Goal: Information Seeking & Learning: Check status

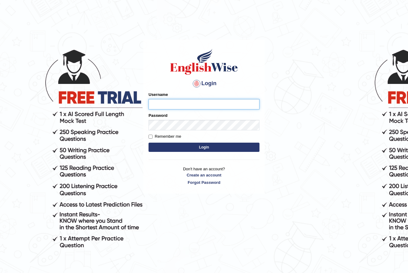
type input "nancy_rana"
click at [206, 149] on button "Login" at bounding box center [203, 147] width 111 height 9
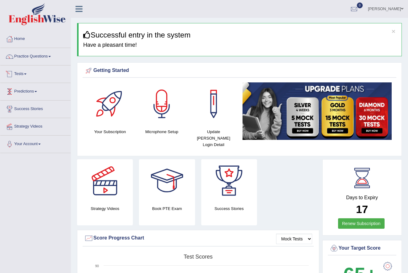
click at [26, 74] on link "Tests" at bounding box center [35, 73] width 70 height 15
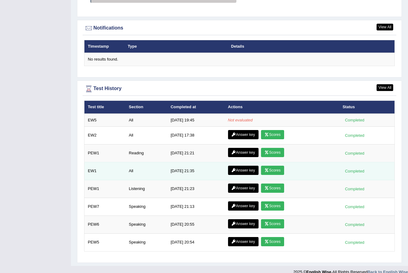
scroll to position [775, 0]
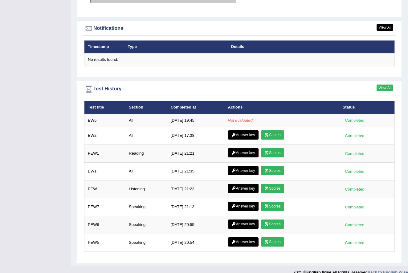
click at [382, 85] on link "View All" at bounding box center [384, 88] width 17 height 7
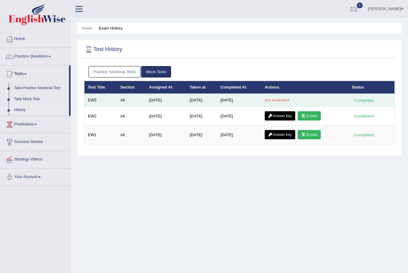
click at [293, 102] on td "Not evaluated" at bounding box center [304, 100] width 87 height 13
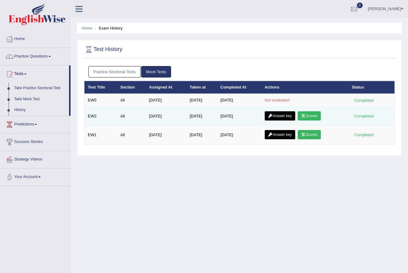
click at [305, 114] on icon at bounding box center [303, 116] width 5 height 4
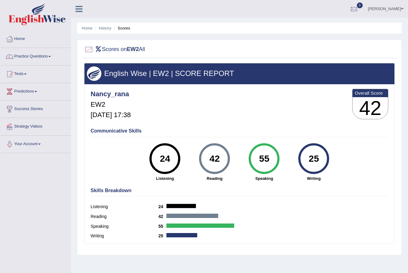
click at [110, 41] on div "Scores on EW2 All English Wise | EW2 | SCORE REPORT Nancy_rana EW2 Sep 28, 2025…" at bounding box center [239, 148] width 324 height 216
click at [89, 29] on link "Home" at bounding box center [87, 28] width 11 height 5
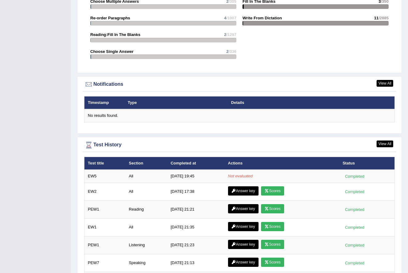
scroll to position [701, 0]
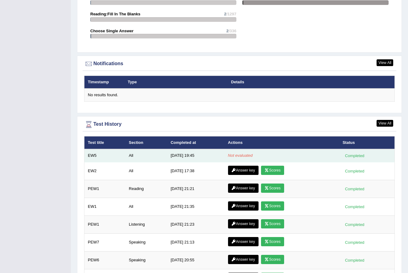
click at [356, 153] on div "Completed" at bounding box center [354, 156] width 24 height 6
click at [351, 149] on td "Completed" at bounding box center [366, 155] width 55 height 13
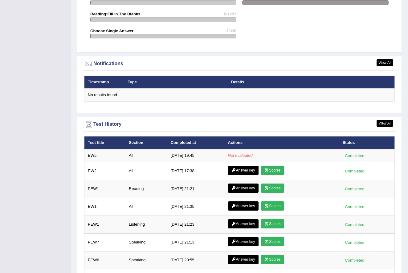
click at [356, 136] on th "Status" at bounding box center [366, 142] width 55 height 13
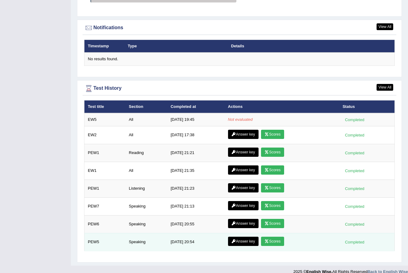
scroll to position [736, 0]
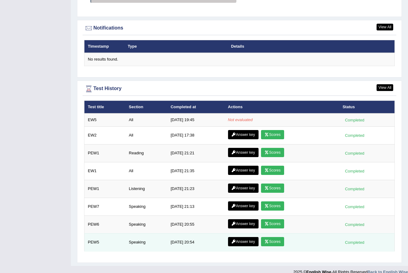
click at [271, 237] on link "Scores" at bounding box center [272, 241] width 23 height 9
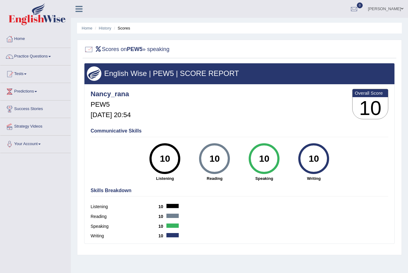
click at [90, 49] on div at bounding box center [88, 49] width 9 height 9
click at [88, 26] on li "Home" at bounding box center [87, 28] width 11 height 6
click at [87, 29] on link "Home" at bounding box center [87, 28] width 11 height 5
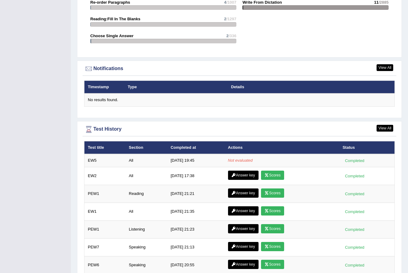
scroll to position [693, 0]
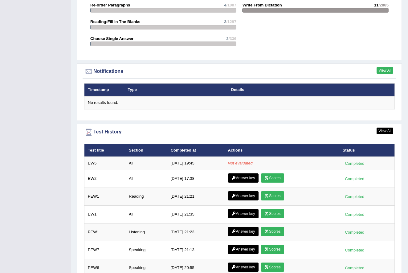
click at [382, 67] on link "View All" at bounding box center [384, 70] width 17 height 7
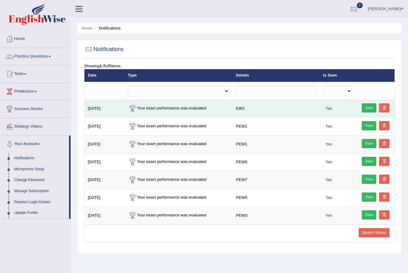
click at [367, 106] on link "View" at bounding box center [368, 107] width 15 height 9
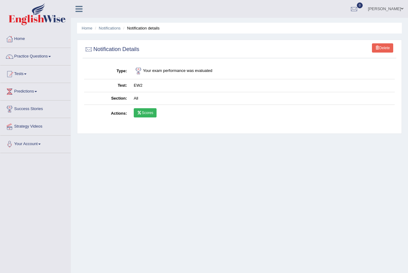
click at [149, 113] on link "Scores" at bounding box center [145, 112] width 23 height 9
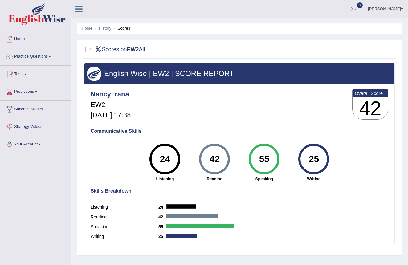
click at [85, 29] on link "Home" at bounding box center [87, 28] width 11 height 5
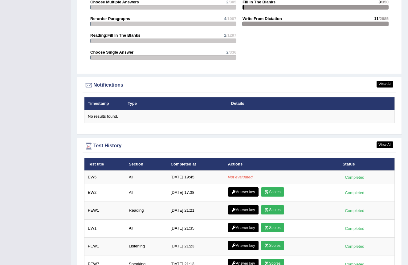
scroll to position [671, 0]
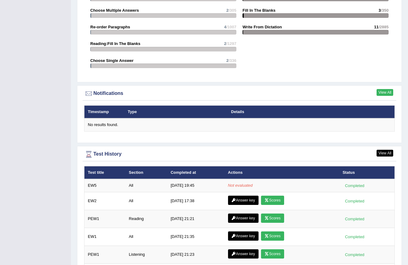
click at [382, 89] on link "View All" at bounding box center [384, 92] width 17 height 7
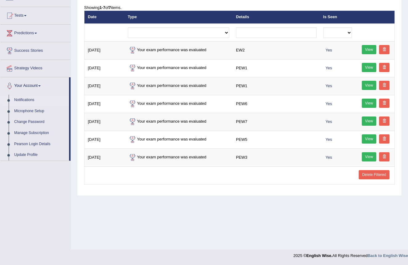
scroll to position [58, 0]
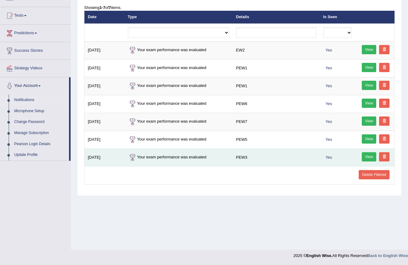
click at [386, 159] on link at bounding box center [384, 156] width 10 height 9
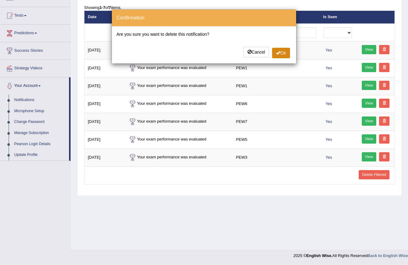
click at [281, 53] on button "Ok" at bounding box center [281, 53] width 18 height 10
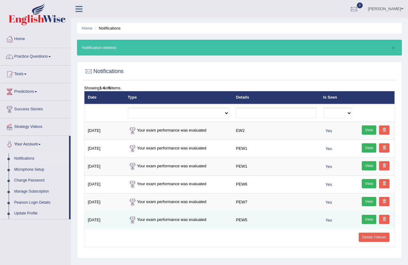
click at [382, 220] on span at bounding box center [384, 219] width 4 height 4
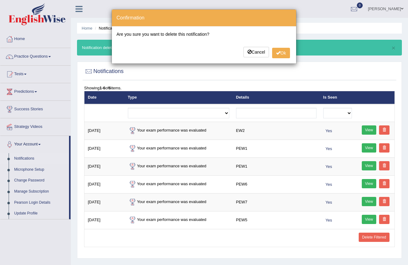
click at [280, 46] on div "Cancel Ok" at bounding box center [204, 53] width 184 height 22
click at [282, 55] on button "Ok" at bounding box center [281, 53] width 18 height 10
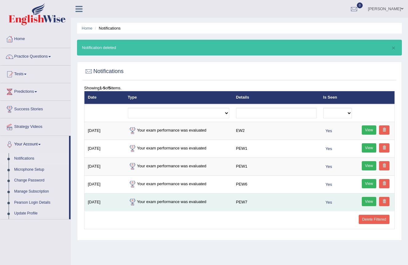
click at [386, 201] on span at bounding box center [384, 201] width 4 height 4
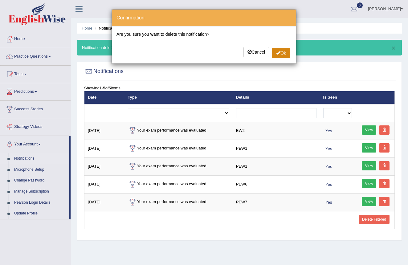
click at [275, 56] on button "Ok" at bounding box center [281, 53] width 18 height 10
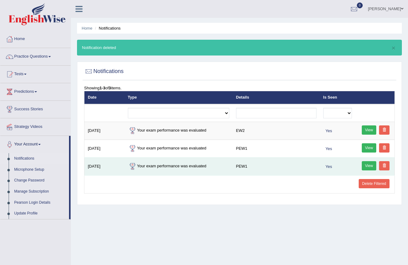
click at [384, 169] on link at bounding box center [384, 165] width 10 height 9
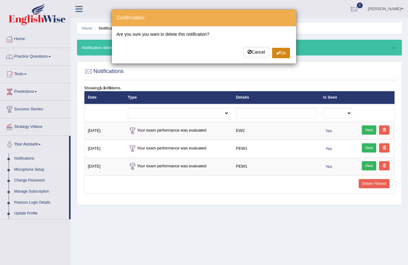
click at [285, 54] on button "Ok" at bounding box center [281, 53] width 18 height 10
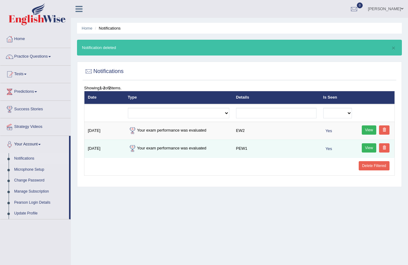
click at [386, 147] on span at bounding box center [384, 148] width 4 height 4
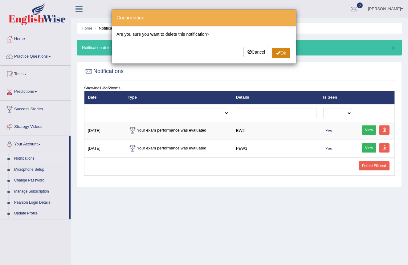
click at [287, 49] on button "Ok" at bounding box center [281, 53] width 18 height 10
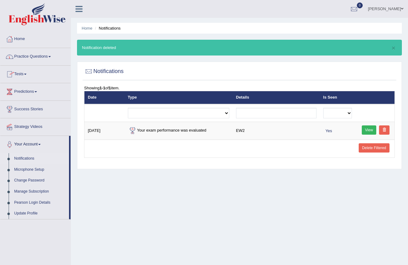
click at [92, 28] on ul "Home Notifications" at bounding box center [239, 28] width 324 height 11
click at [90, 30] on link "Home" at bounding box center [87, 28] width 11 height 5
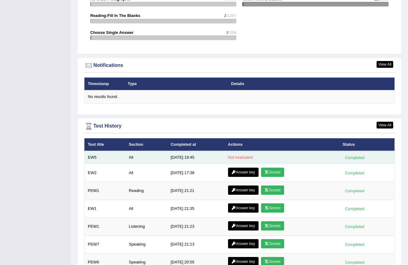
click at [264, 151] on td "Not evaluated" at bounding box center [281, 157] width 115 height 13
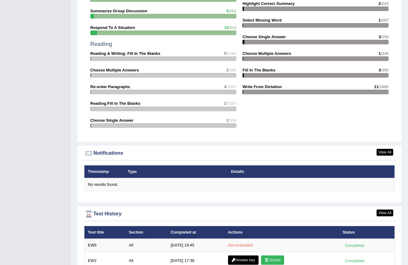
scroll to position [627, 0]
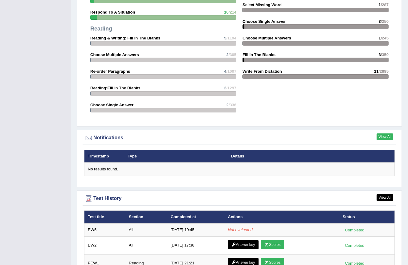
click at [383, 133] on link "View All" at bounding box center [384, 136] width 17 height 7
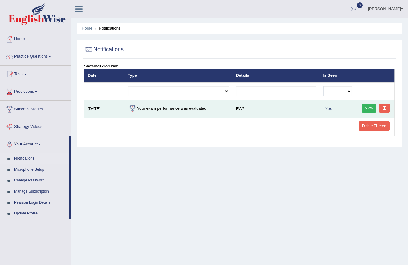
click at [372, 108] on link "View" at bounding box center [368, 107] width 15 height 9
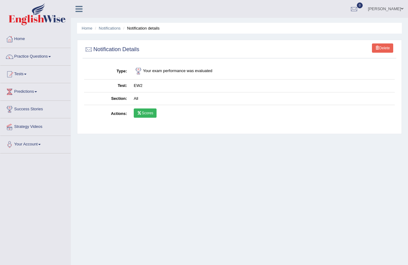
click at [146, 110] on link "Scores" at bounding box center [145, 112] width 23 height 9
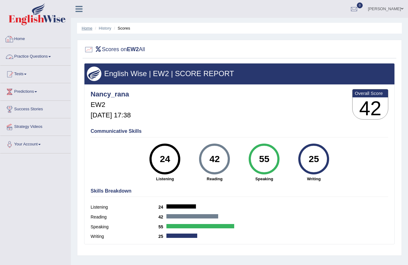
click at [85, 26] on link "Home" at bounding box center [87, 28] width 11 height 5
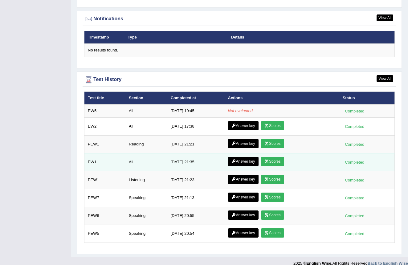
scroll to position [745, 0]
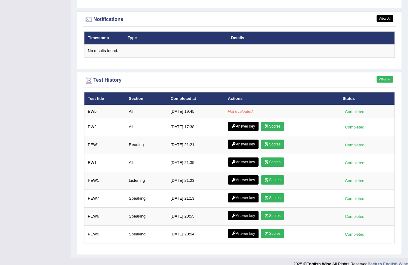
click at [387, 76] on link "View All" at bounding box center [384, 79] width 17 height 7
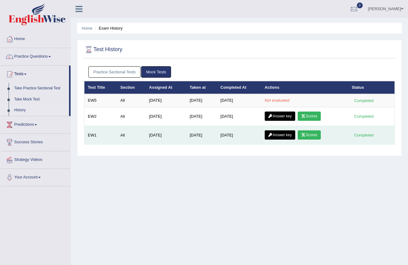
click at [318, 133] on link "Scores" at bounding box center [308, 134] width 23 height 9
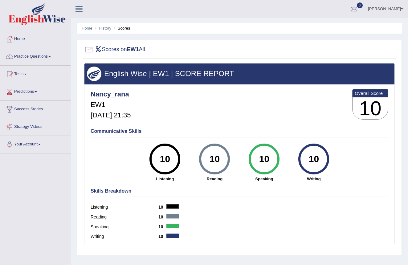
click at [88, 30] on link "Home" at bounding box center [87, 28] width 11 height 5
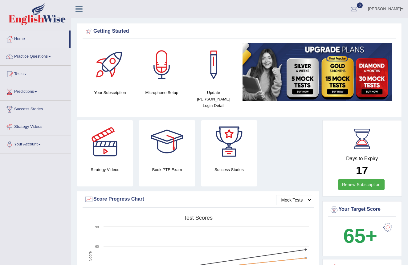
click at [22, 40] on link "Home" at bounding box center [34, 37] width 69 height 15
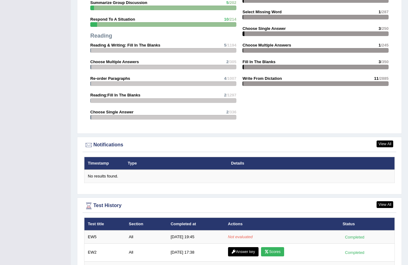
scroll to position [619, 0]
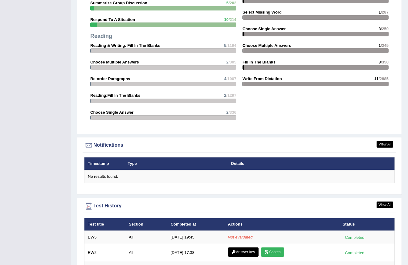
click at [387, 141] on link "View All" at bounding box center [384, 144] width 17 height 7
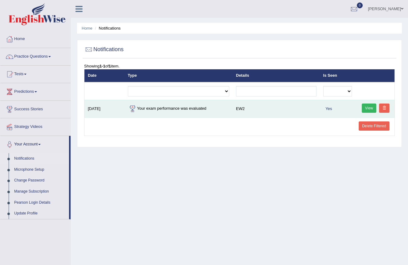
click at [369, 106] on link "View" at bounding box center [368, 107] width 15 height 9
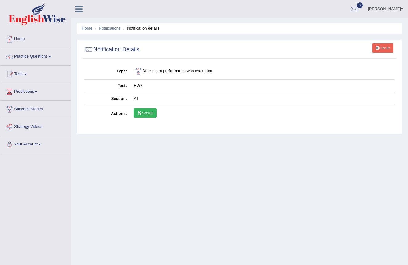
click at [150, 113] on link "Scores" at bounding box center [145, 112] width 23 height 9
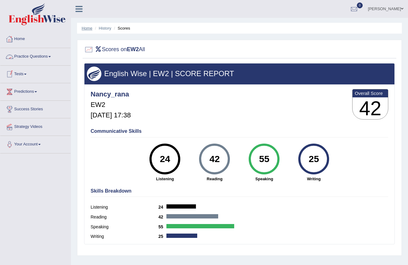
click at [83, 26] on link "Home" at bounding box center [87, 28] width 11 height 5
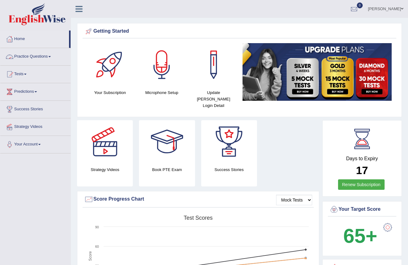
click at [16, 39] on link "Home" at bounding box center [34, 37] width 69 height 15
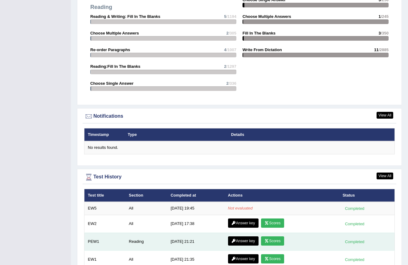
scroll to position [638, 0]
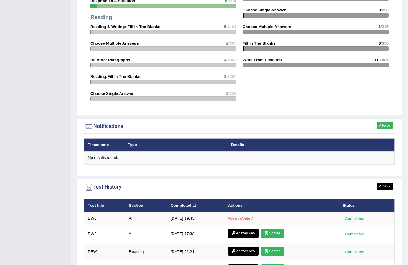
click at [377, 122] on link "View All" at bounding box center [384, 125] width 17 height 7
click at [381, 122] on link "View All" at bounding box center [384, 125] width 17 height 7
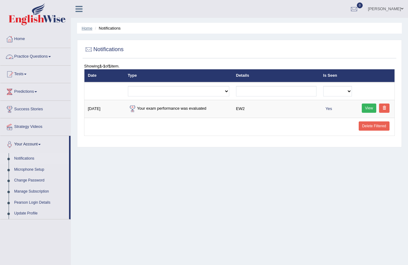
click at [90, 27] on link "Home" at bounding box center [87, 28] width 11 height 5
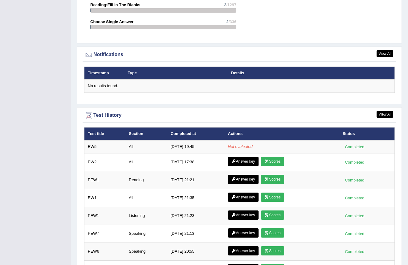
scroll to position [706, 0]
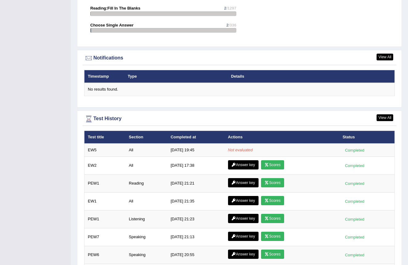
click link "View All"
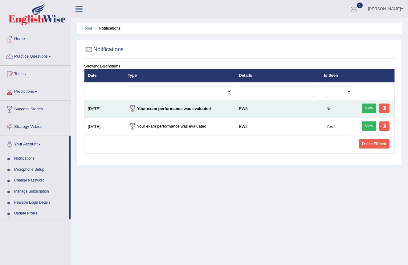
click at [367, 111] on link "View" at bounding box center [368, 107] width 15 height 9
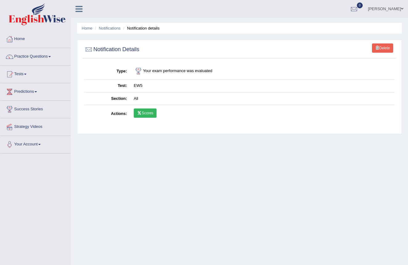
click at [139, 113] on icon at bounding box center [139, 113] width 5 height 4
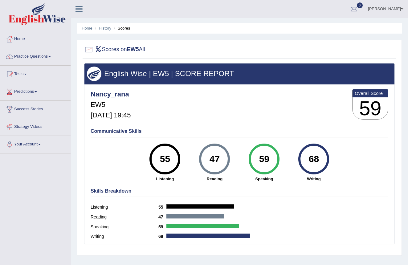
click at [26, 74] on span at bounding box center [25, 74] width 2 height 1
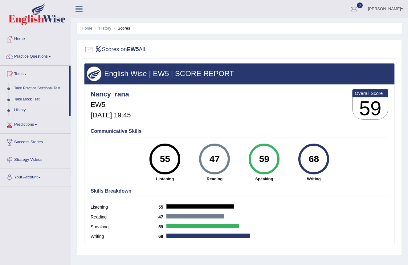
click at [30, 100] on link "Take Mock Test" at bounding box center [40, 99] width 58 height 11
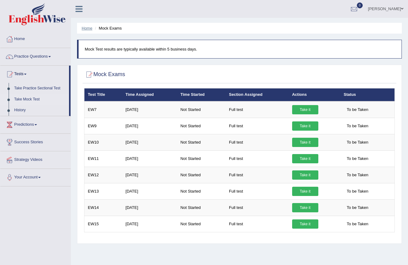
click at [89, 29] on link "Home" at bounding box center [87, 28] width 11 height 5
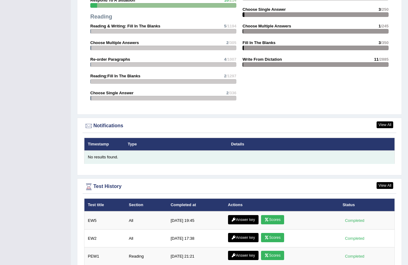
scroll to position [644, 0]
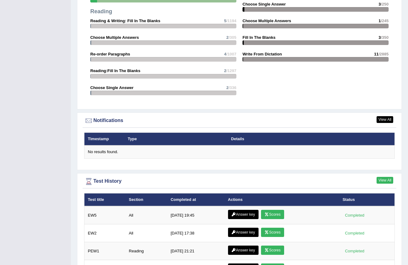
click at [380, 177] on link "View All" at bounding box center [384, 180] width 17 height 7
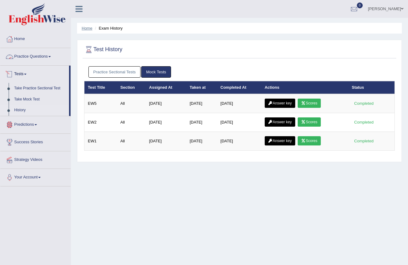
click at [86, 27] on link "Home" at bounding box center [87, 28] width 11 height 5
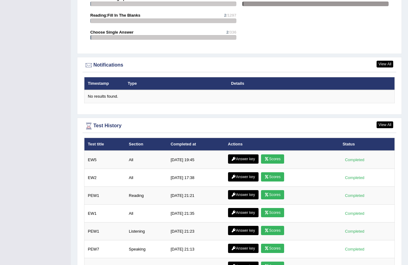
scroll to position [708, 0]
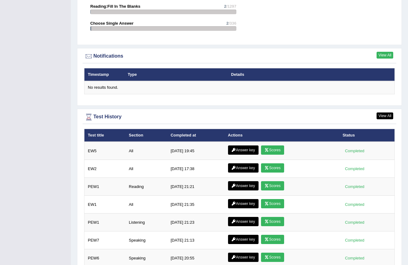
click at [384, 52] on link "View All" at bounding box center [384, 55] width 17 height 7
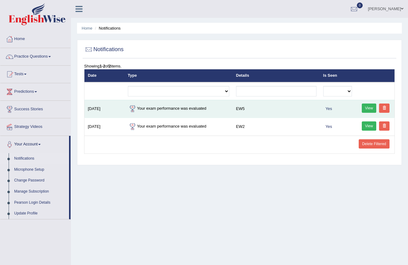
click at [368, 106] on link "View" at bounding box center [368, 107] width 15 height 9
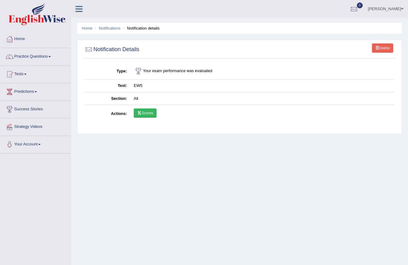
click at [152, 112] on link "Scores" at bounding box center [145, 112] width 23 height 9
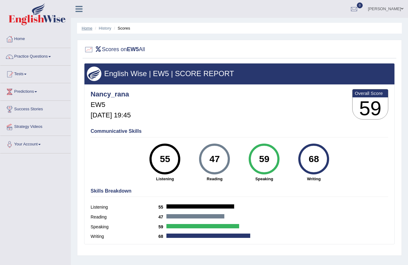
click at [86, 26] on link "Home" at bounding box center [87, 28] width 11 height 5
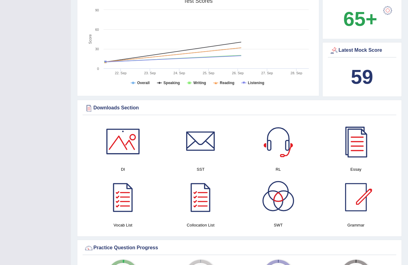
scroll to position [250, 0]
